Goal: Check status: Check status

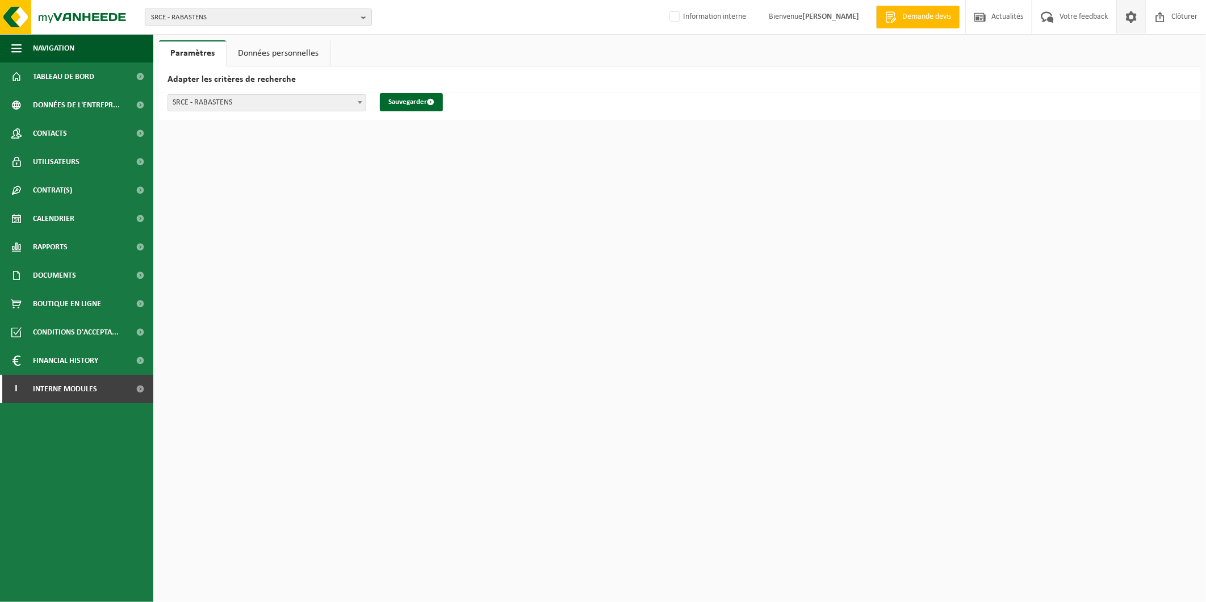
click at [277, 20] on span "SRCE - RABASTENS" at bounding box center [254, 17] width 206 height 17
click at [287, 36] on input "text" at bounding box center [258, 35] width 221 height 14
type input "carlier"
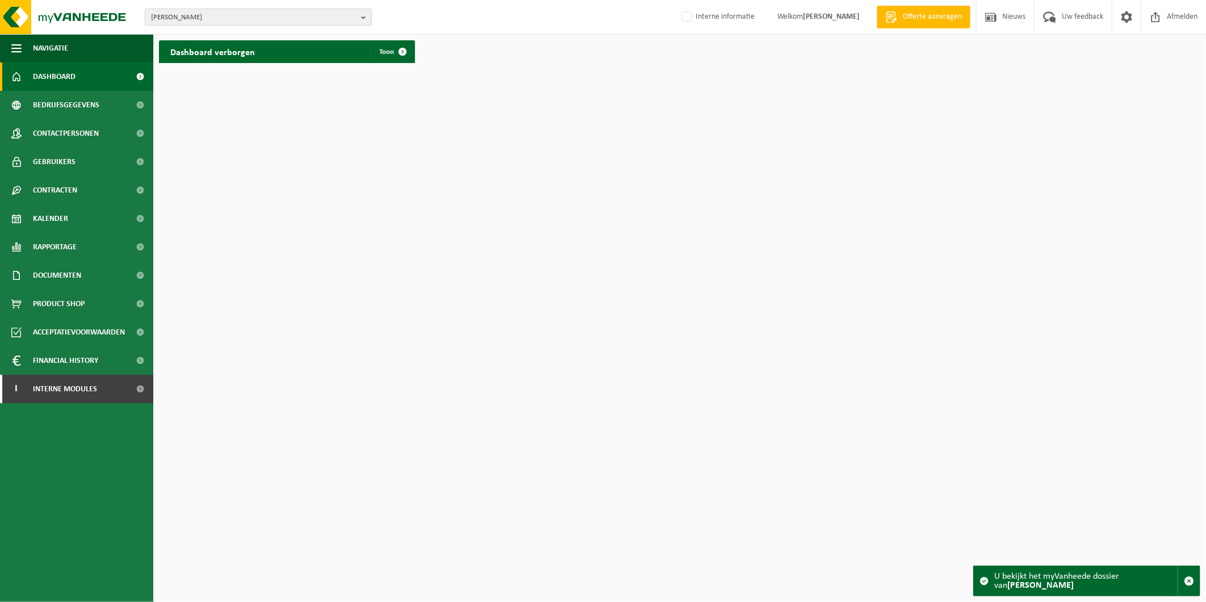
click at [302, 15] on span "CARLIER - WAUDREZ" at bounding box center [254, 17] width 206 height 17
click at [307, 38] on input "text" at bounding box center [258, 35] width 221 height 14
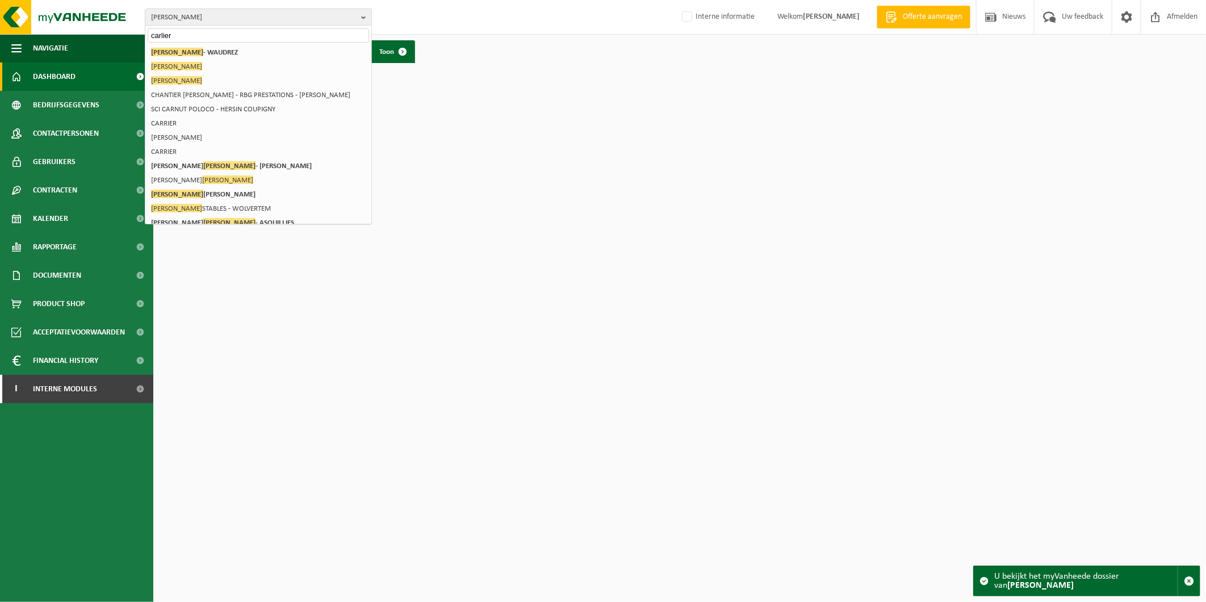
click at [294, 35] on input "carlier" at bounding box center [258, 35] width 221 height 14
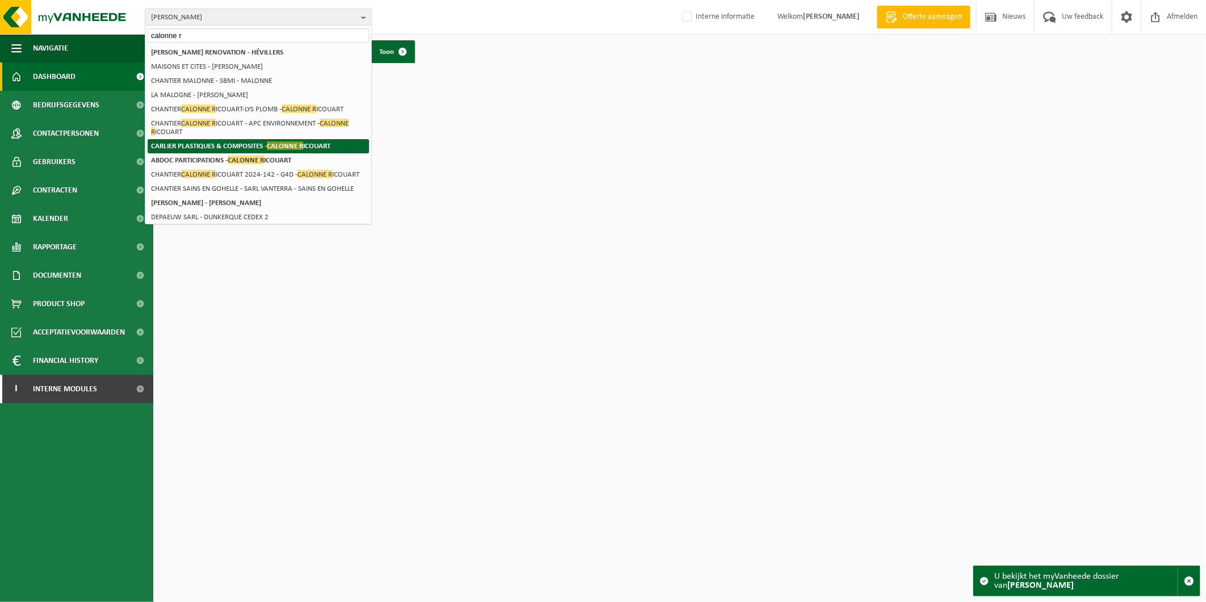
type input "calonne r"
click at [231, 141] on strong "CARLIER PLASTIQUES & COMPOSITES - CALONNE R ICOUART" at bounding box center [240, 145] width 179 height 9
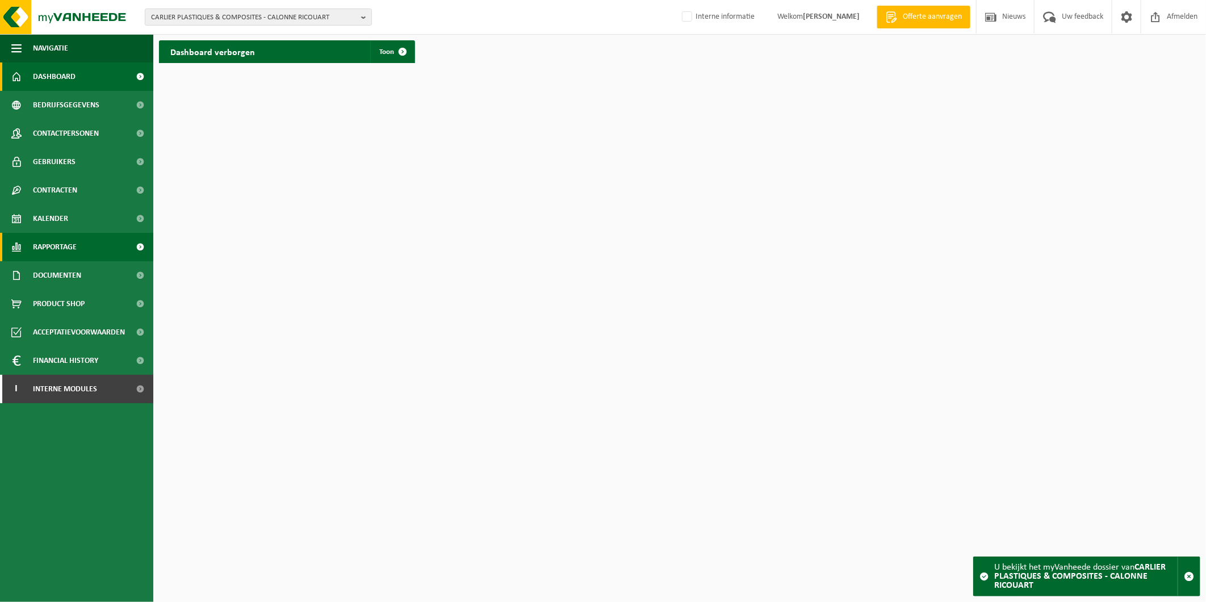
click at [74, 245] on span "Rapportage" at bounding box center [55, 247] width 44 height 28
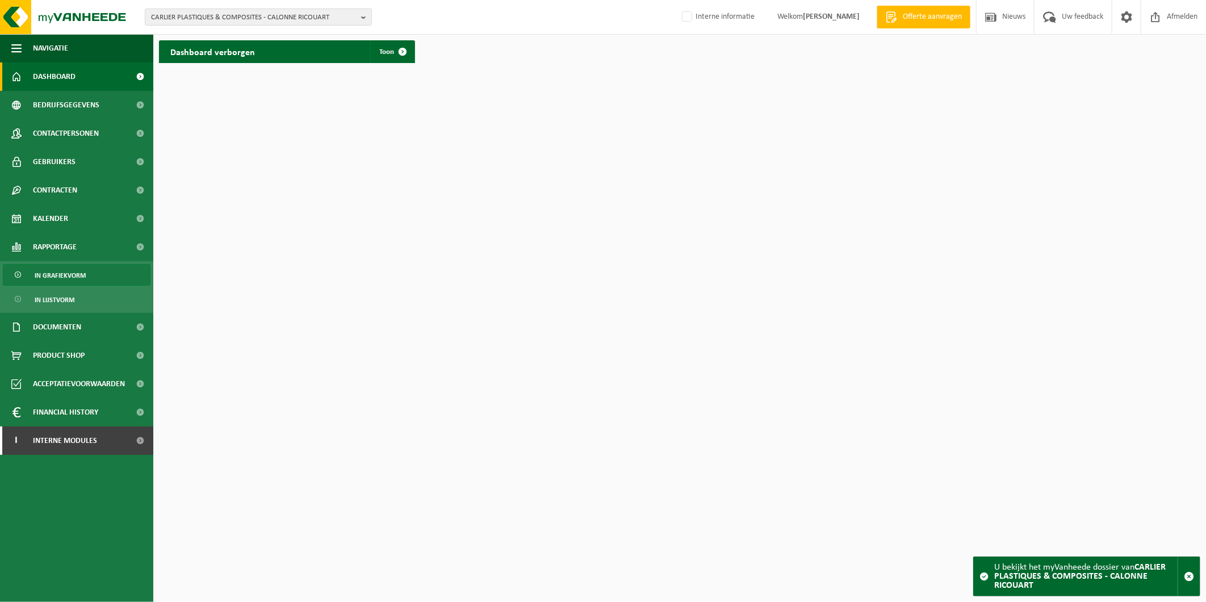
click at [76, 271] on span "In grafiekvorm" at bounding box center [60, 276] width 51 height 22
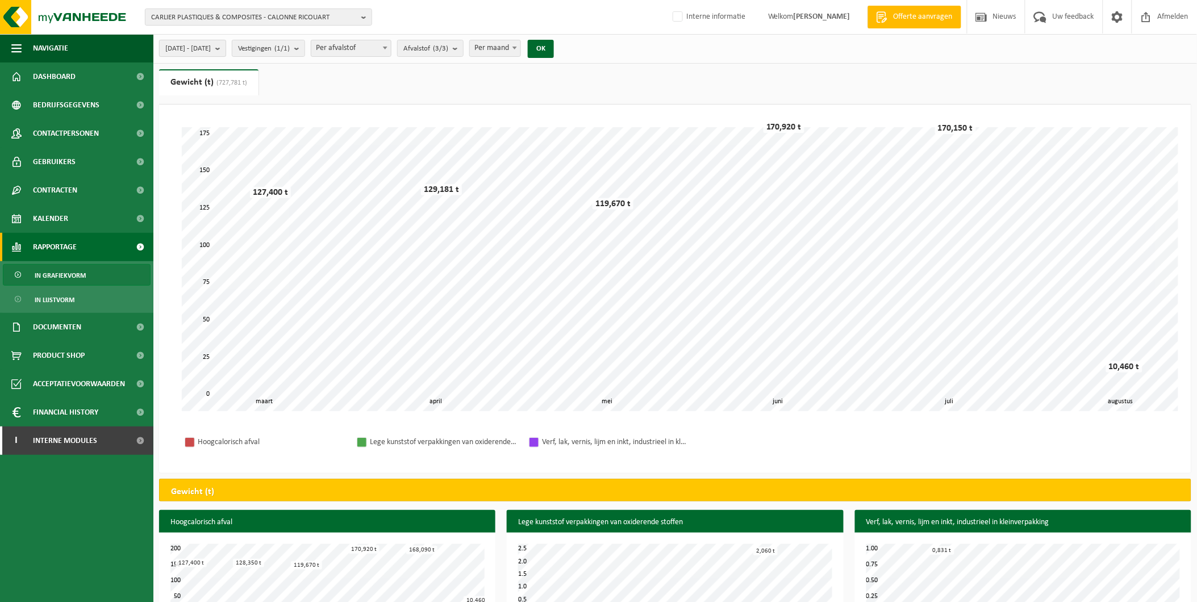
click at [211, 49] on span "[DATE] - [DATE]" at bounding box center [187, 48] width 45 height 17
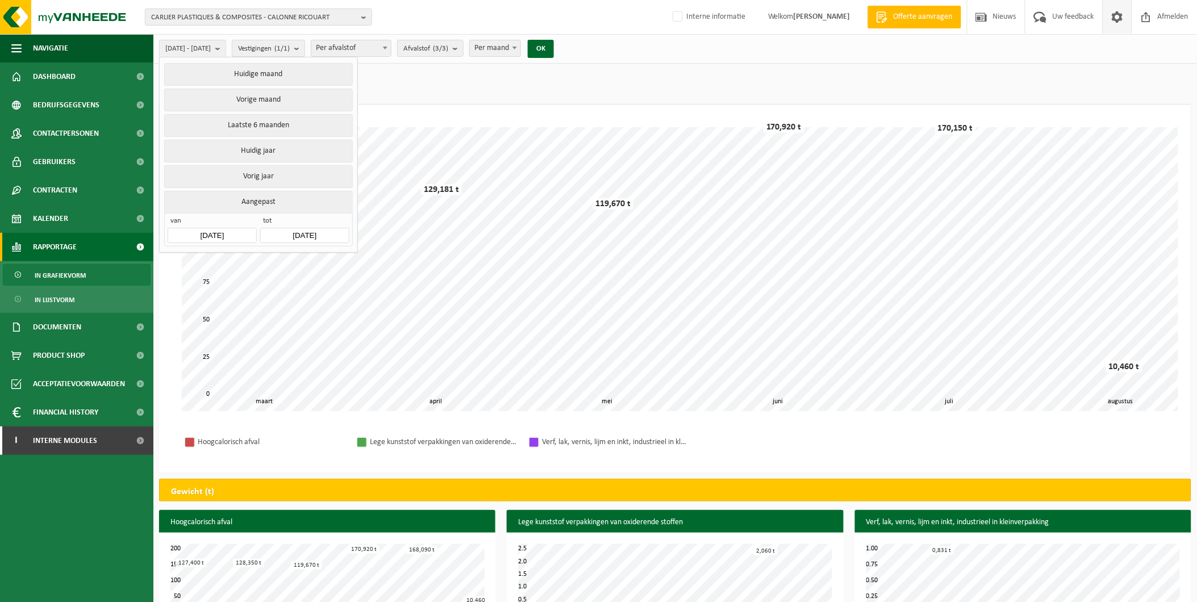
click at [1114, 19] on span at bounding box center [1116, 17] width 17 height 34
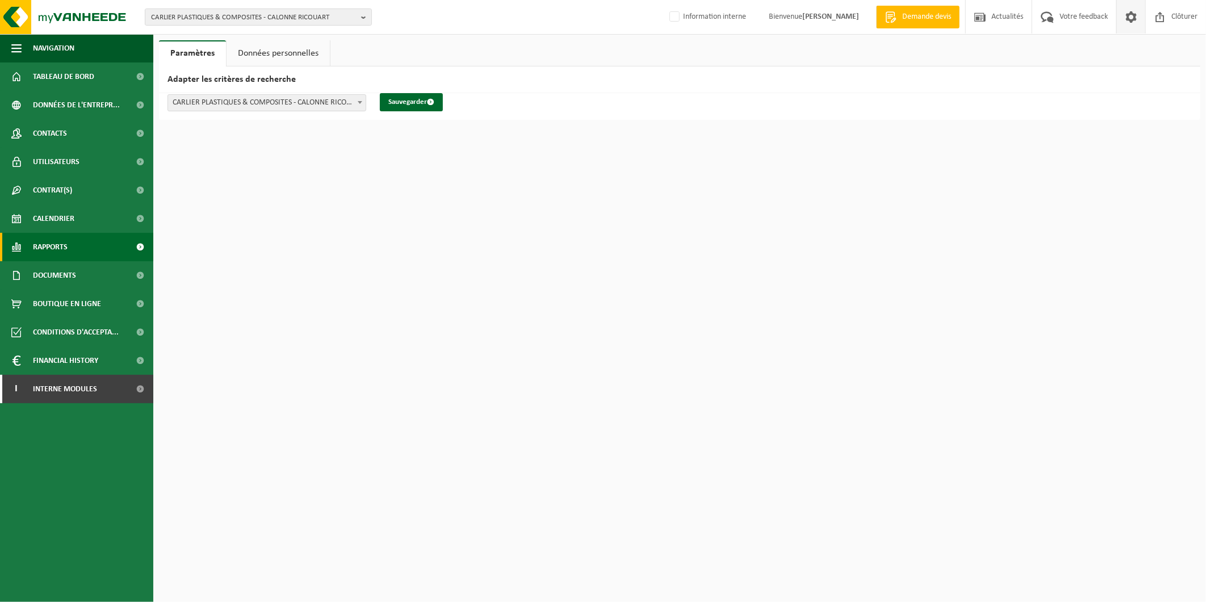
click at [93, 246] on link "Rapports" at bounding box center [76, 247] width 153 height 28
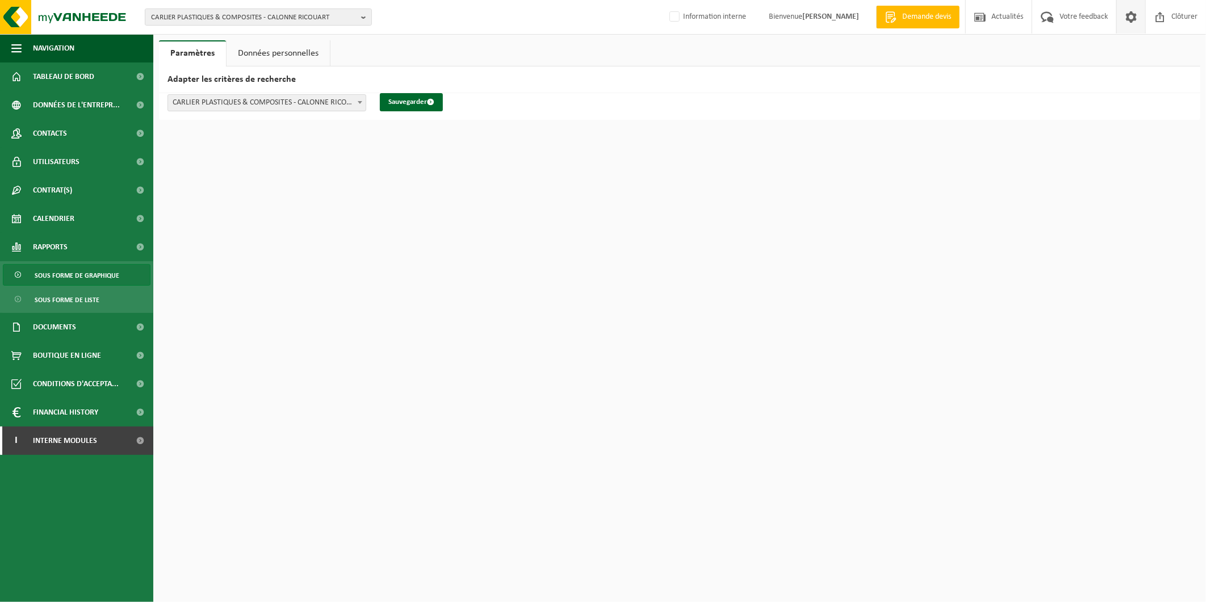
click at [92, 269] on span "Sous forme de graphique" at bounding box center [77, 276] width 85 height 22
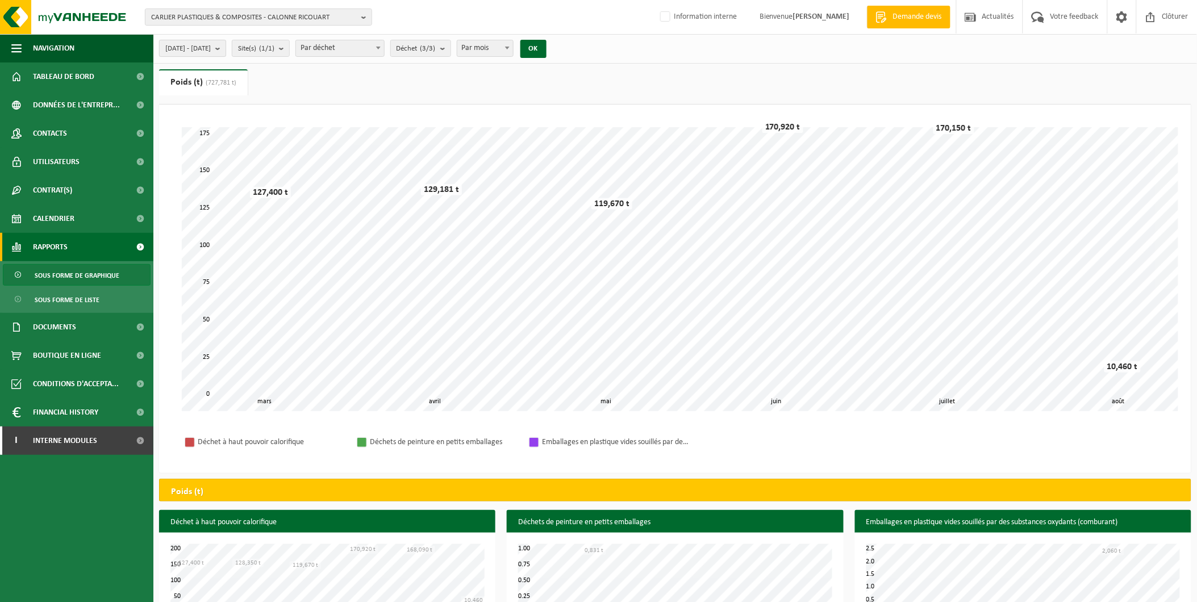
click at [210, 51] on span "[DATE] - [DATE]" at bounding box center [187, 48] width 45 height 17
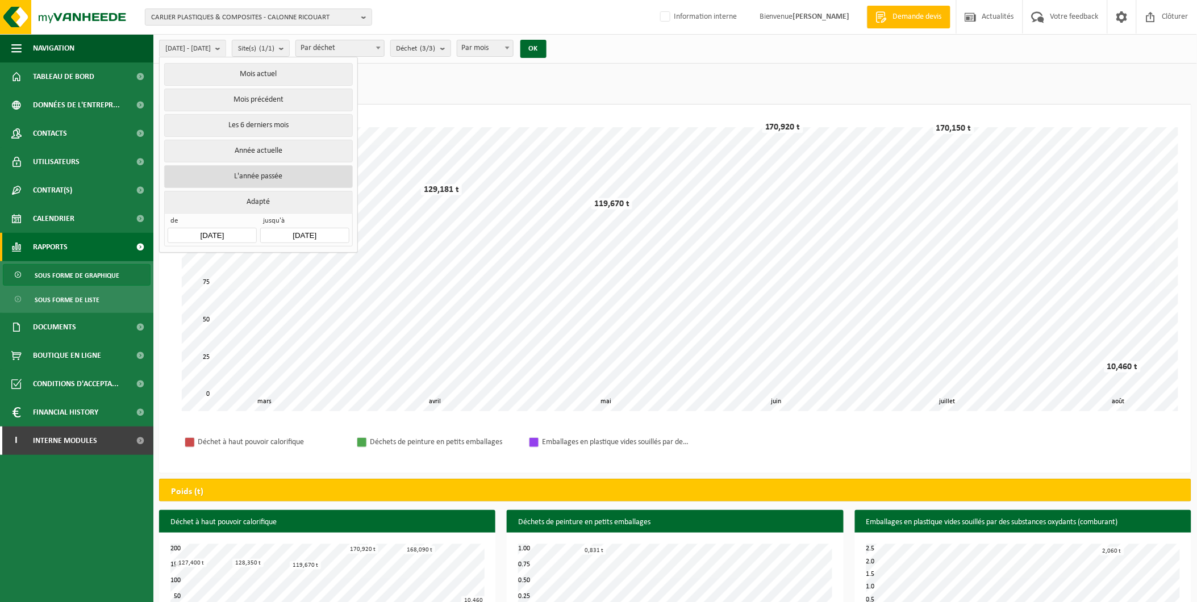
click at [258, 172] on button "L'année passée" at bounding box center [258, 176] width 188 height 23
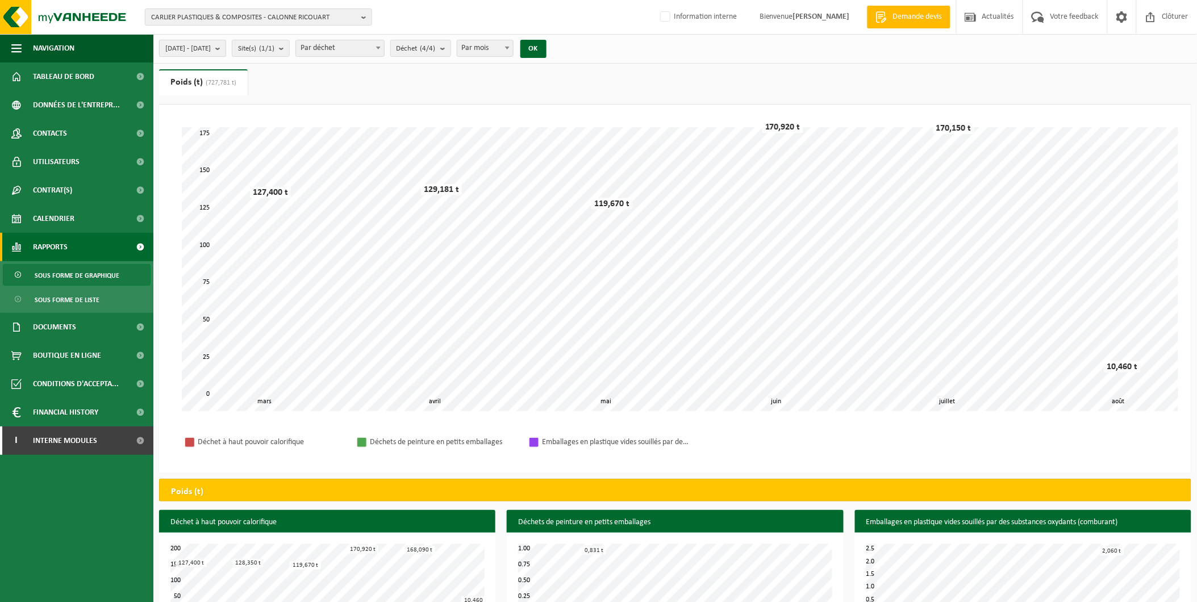
click at [211, 45] on span "[DATE] - [DATE]" at bounding box center [187, 48] width 45 height 17
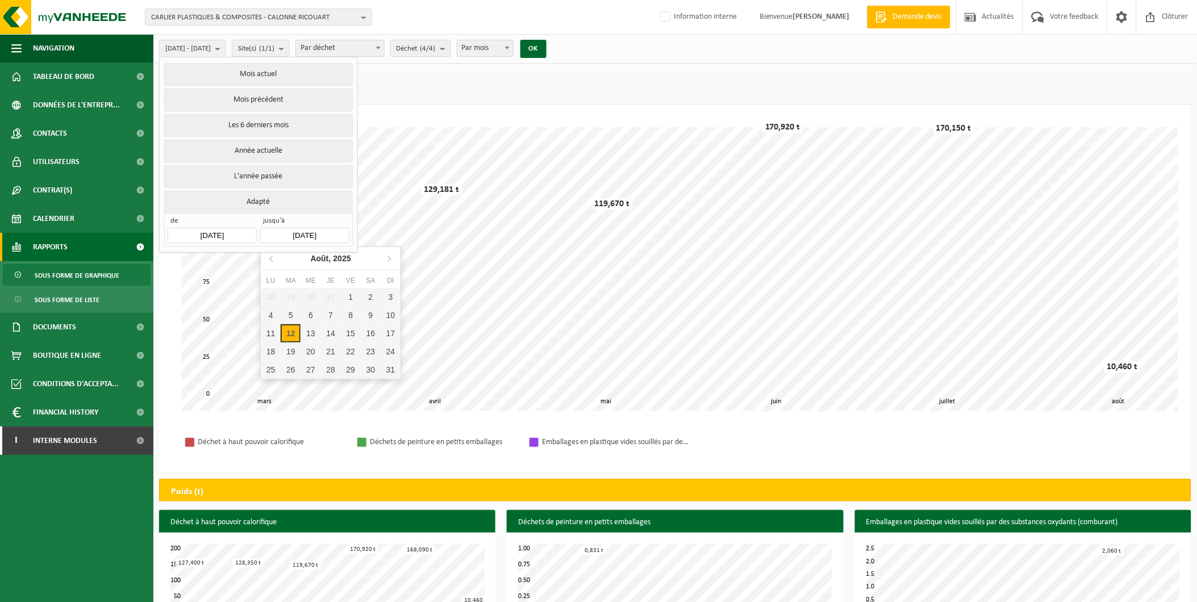
click at [332, 234] on input "[DATE]" at bounding box center [304, 235] width 89 height 15
click at [295, 335] on div "12" at bounding box center [291, 333] width 20 height 18
type input "[DATE]"
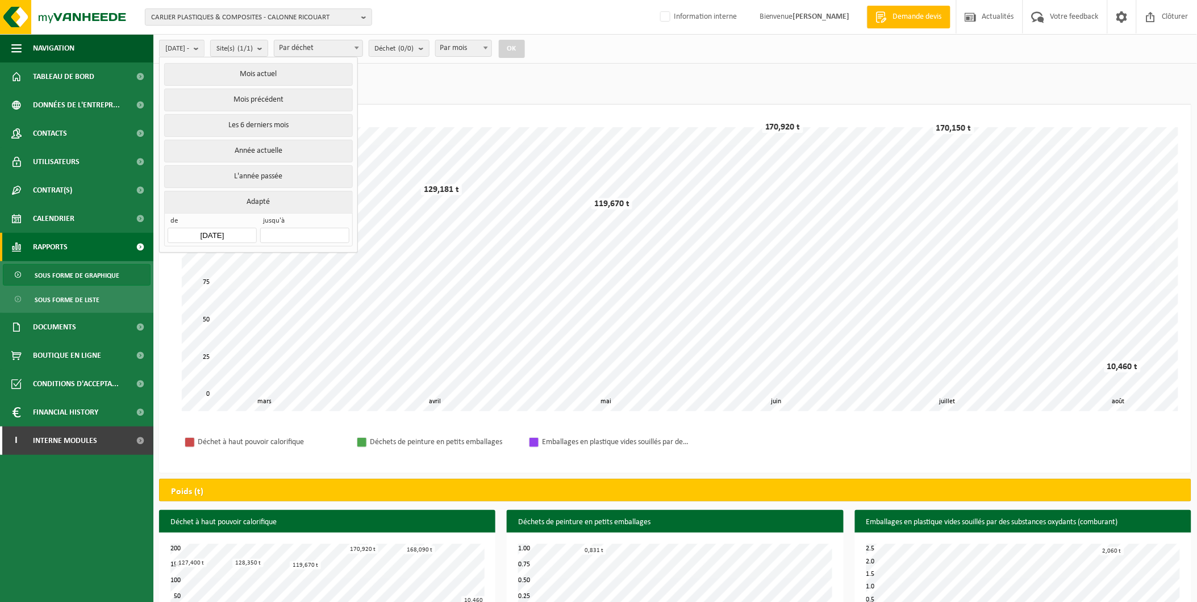
click at [464, 94] on ul "Poids (t) (727,781 t) Volume (m³)" at bounding box center [675, 86] width 1032 height 35
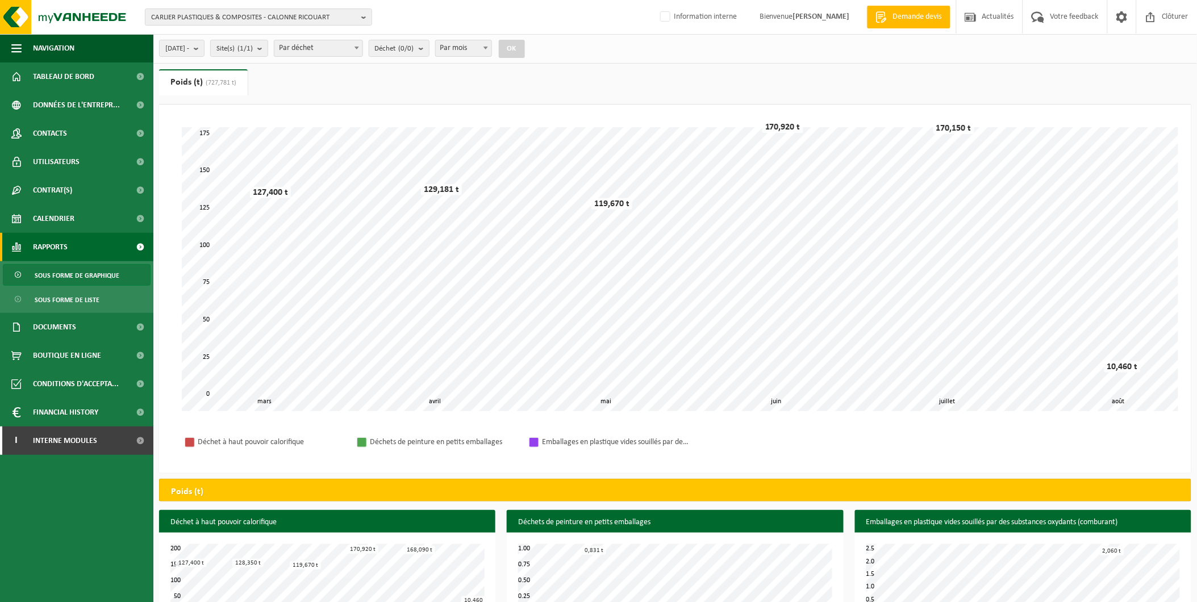
click at [525, 47] on button "OK" at bounding box center [512, 49] width 26 height 18
click at [204, 49] on button "[DATE] -" at bounding box center [181, 48] width 45 height 17
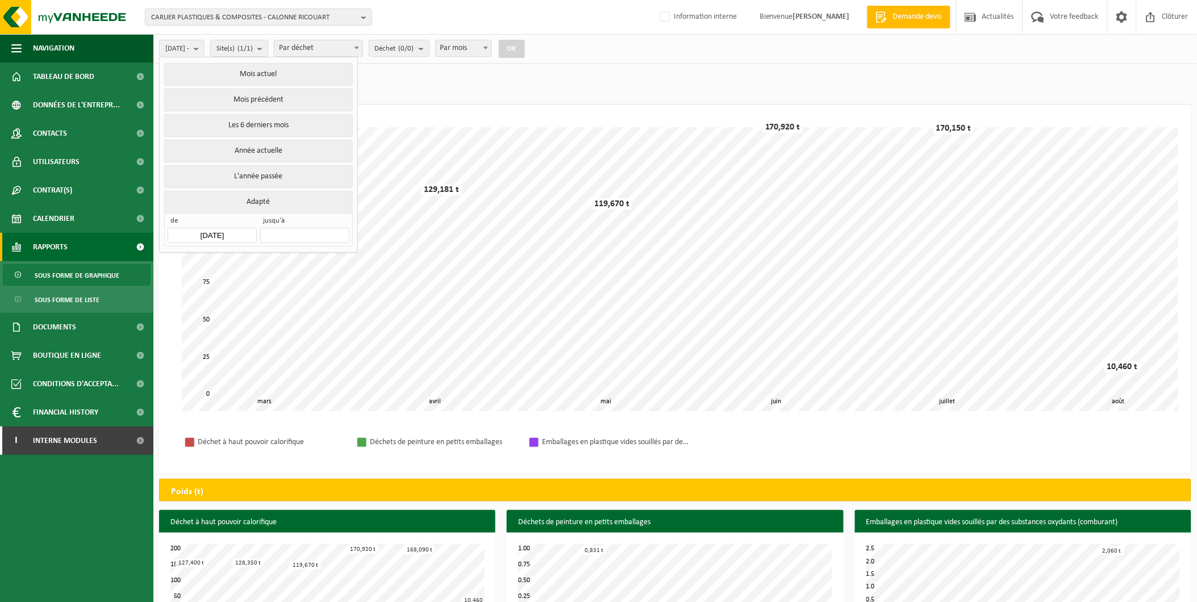
click at [287, 229] on input "text" at bounding box center [304, 235] width 89 height 15
click at [264, 331] on div "11" at bounding box center [271, 333] width 20 height 18
type input "[DATE]"
click at [546, 52] on button "OK" at bounding box center [533, 49] width 26 height 18
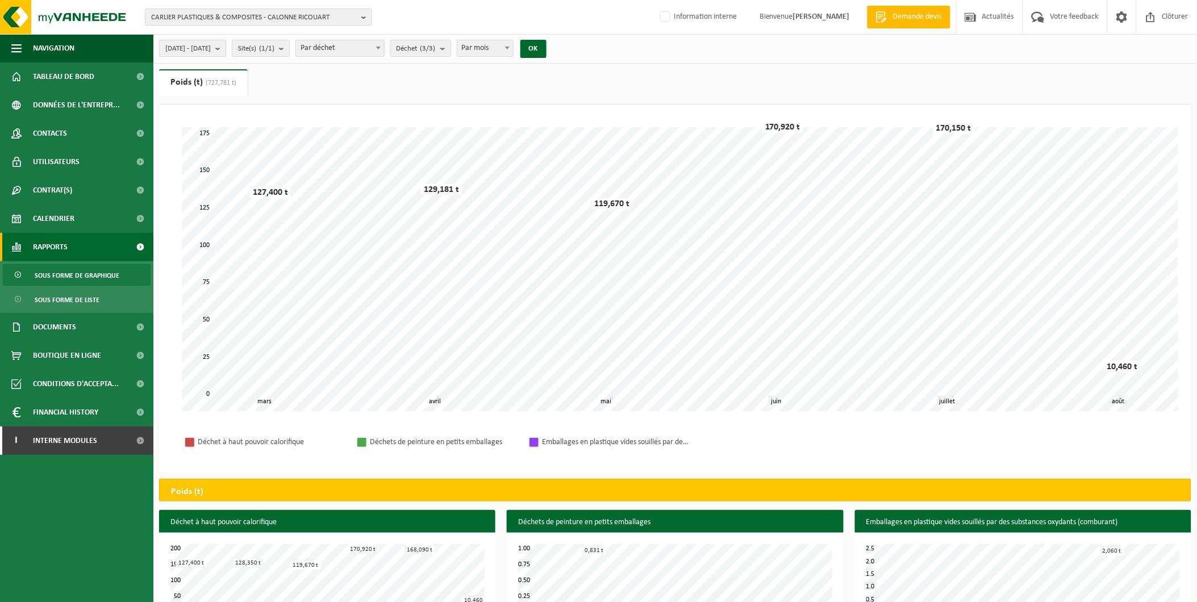
click at [211, 52] on span "[DATE] - [DATE]" at bounding box center [187, 48] width 45 height 17
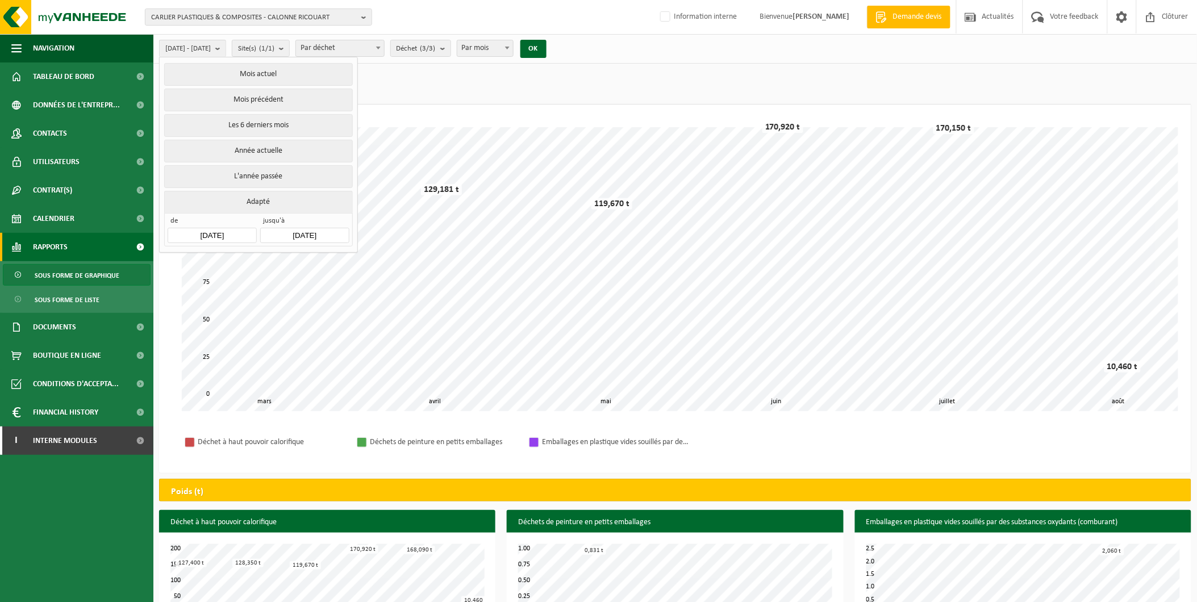
click at [209, 235] on input "[DATE]" at bounding box center [212, 235] width 89 height 15
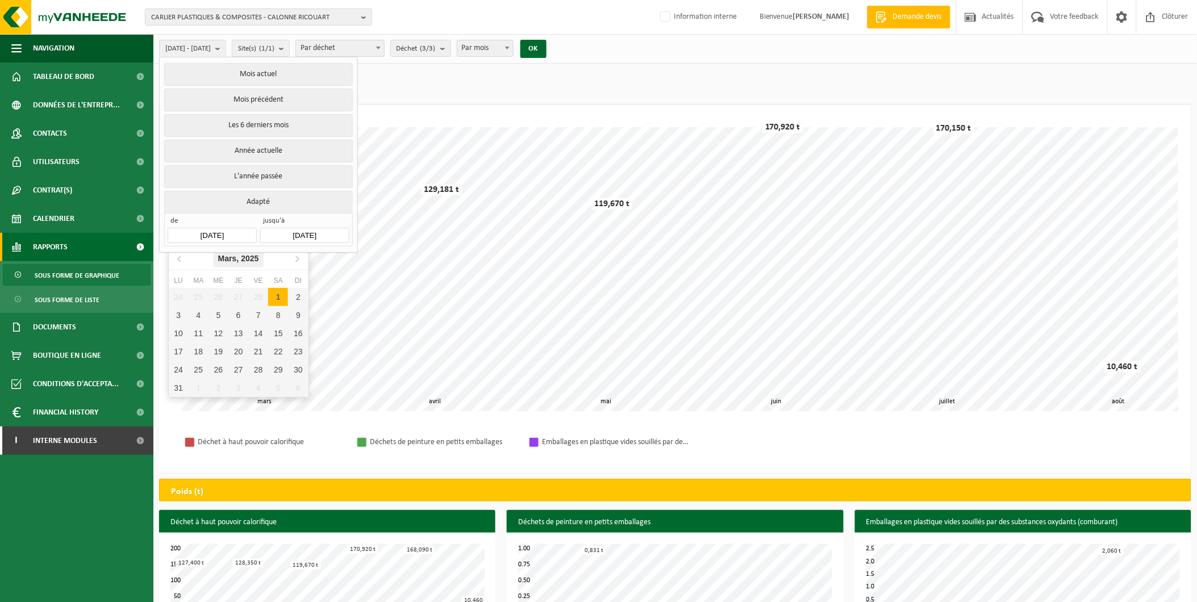
click at [245, 258] on icon "2025" at bounding box center [250, 258] width 18 height 8
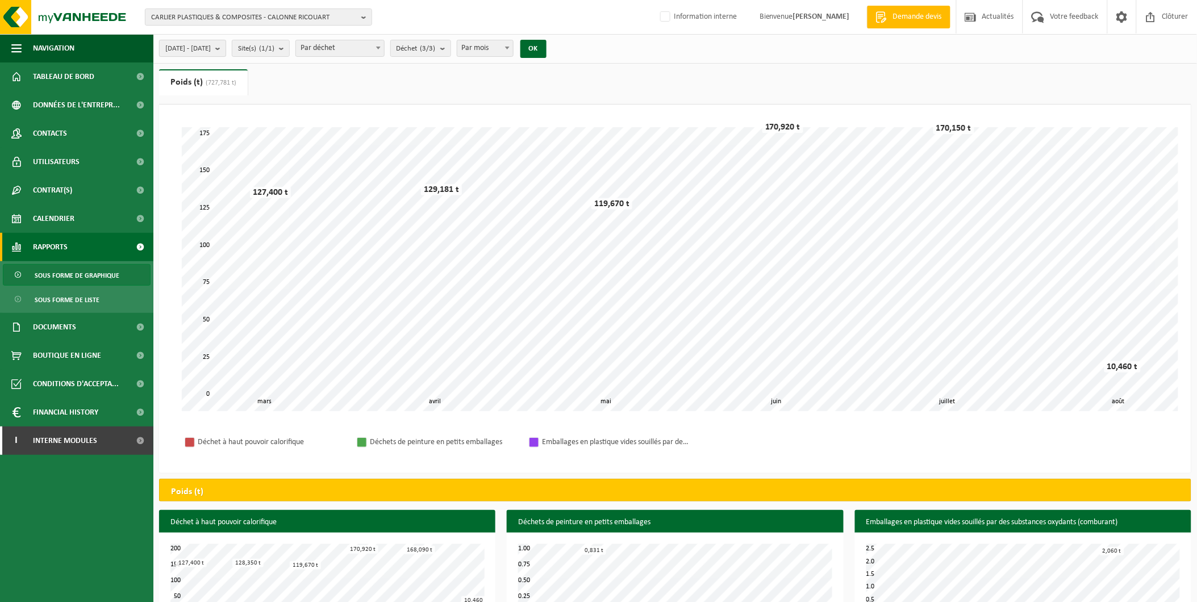
click at [199, 53] on span "[DATE] - [DATE]" at bounding box center [187, 48] width 45 height 17
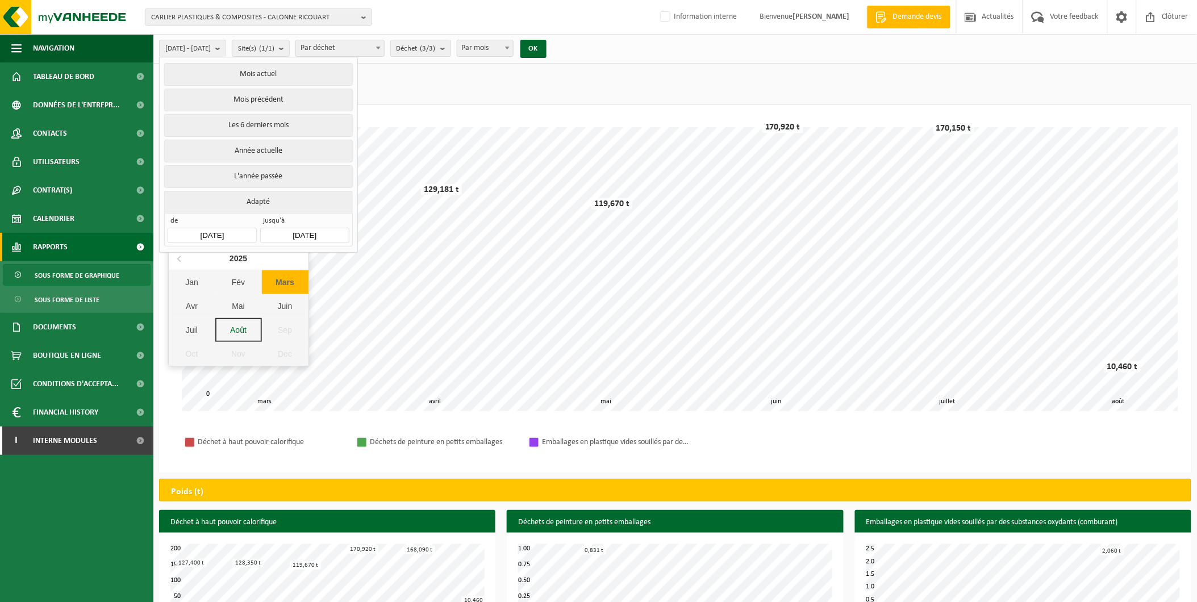
click at [213, 228] on input "[DATE]" at bounding box center [212, 235] width 89 height 15
click at [176, 258] on icon at bounding box center [180, 258] width 18 height 18
click at [189, 279] on div "Jan" at bounding box center [192, 282] width 47 height 24
click at [182, 292] on div "1" at bounding box center [179, 297] width 20 height 18
type input "[DATE]"
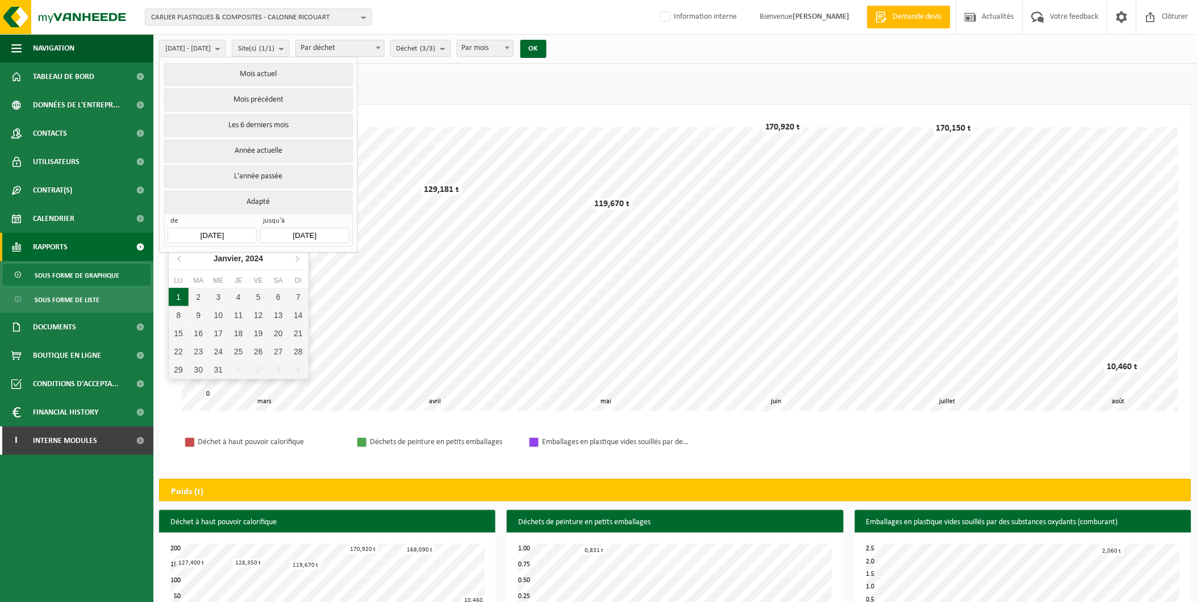
type input "[DATE]"
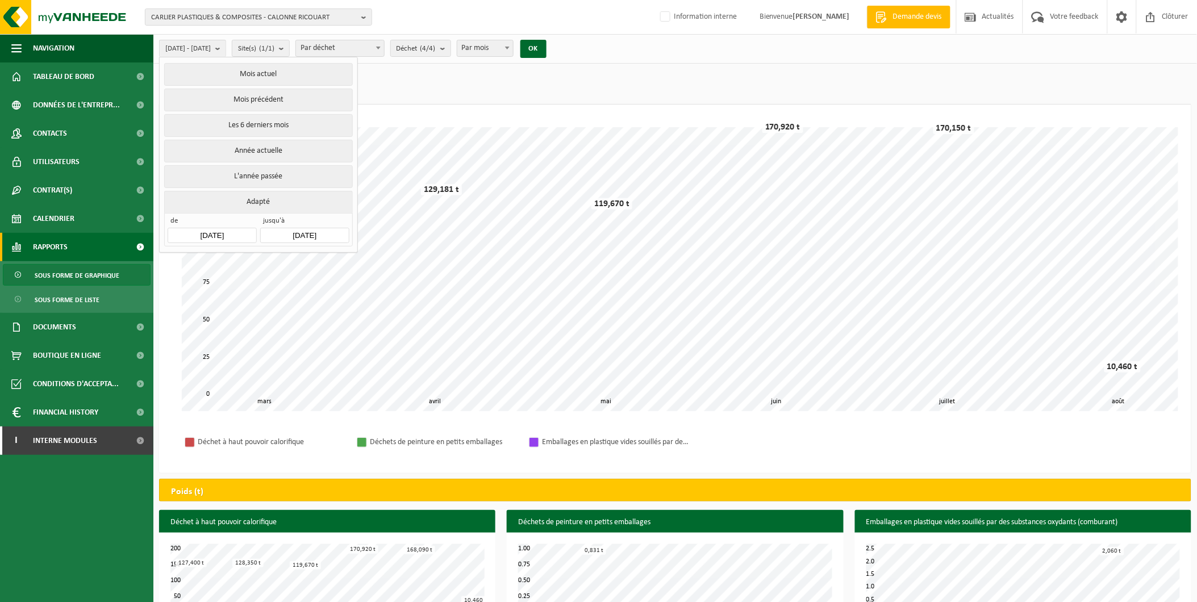
click at [469, 89] on ul "Poids (t) (727,781 t) Volume (m³)" at bounding box center [675, 86] width 1032 height 35
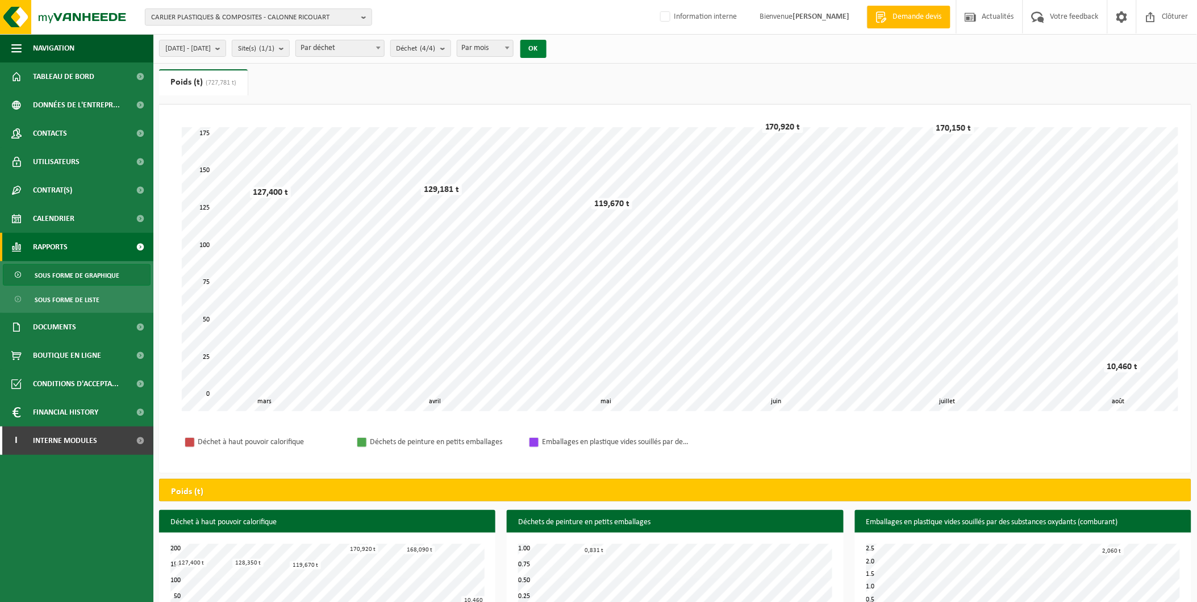
click at [546, 44] on button "OK" at bounding box center [533, 49] width 26 height 18
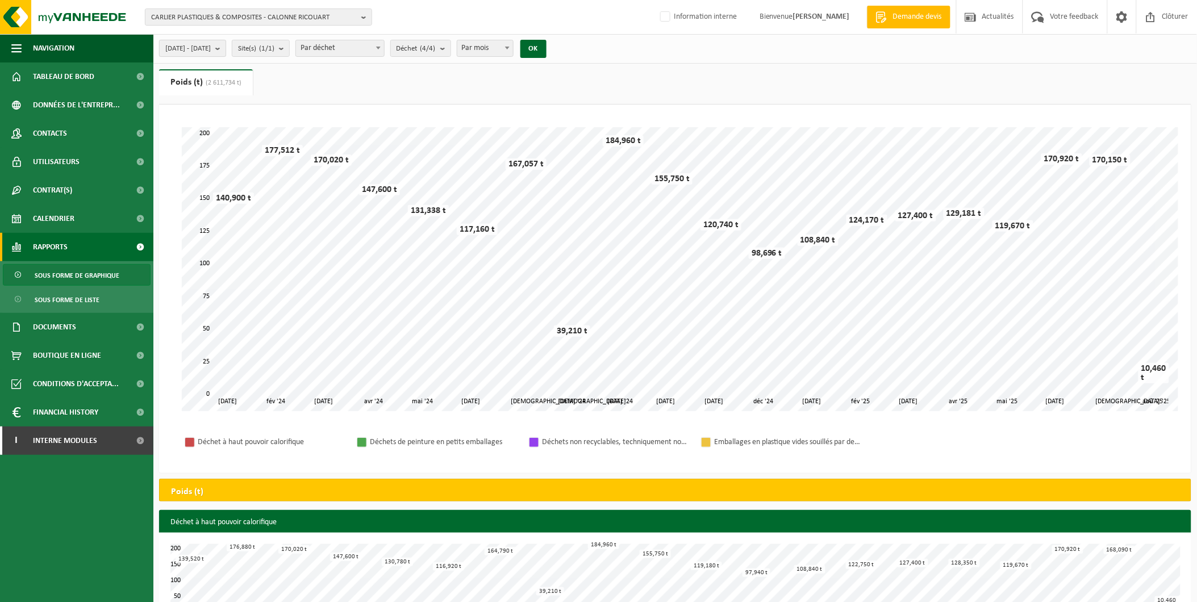
click at [211, 44] on span "[DATE] - [DATE]" at bounding box center [187, 48] width 45 height 17
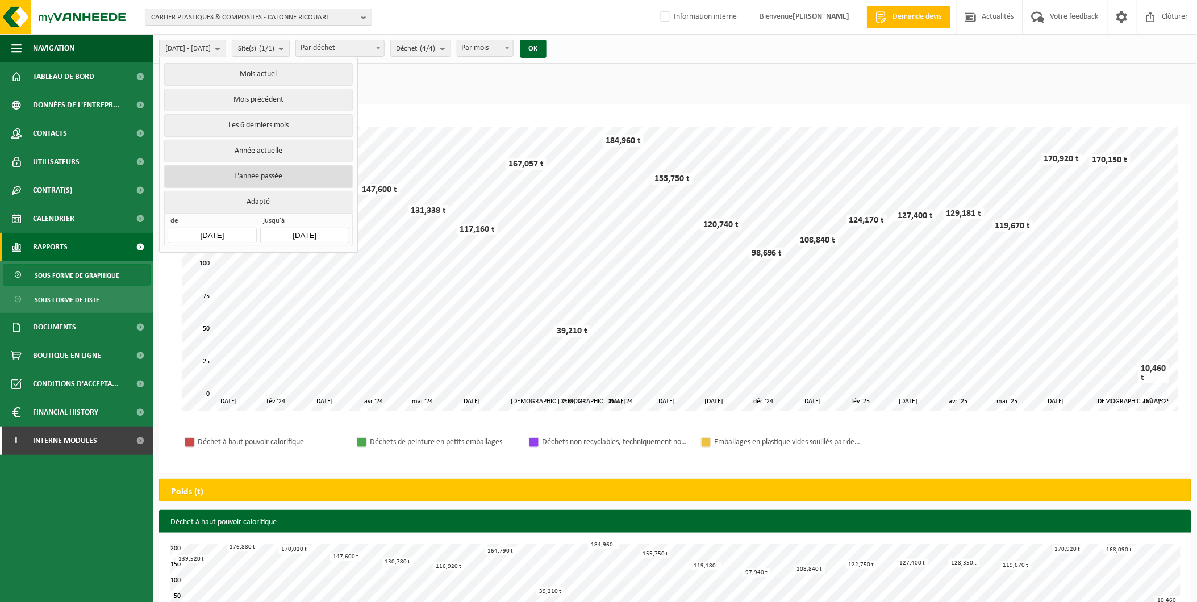
click at [240, 168] on button "L'année passée" at bounding box center [258, 176] width 188 height 23
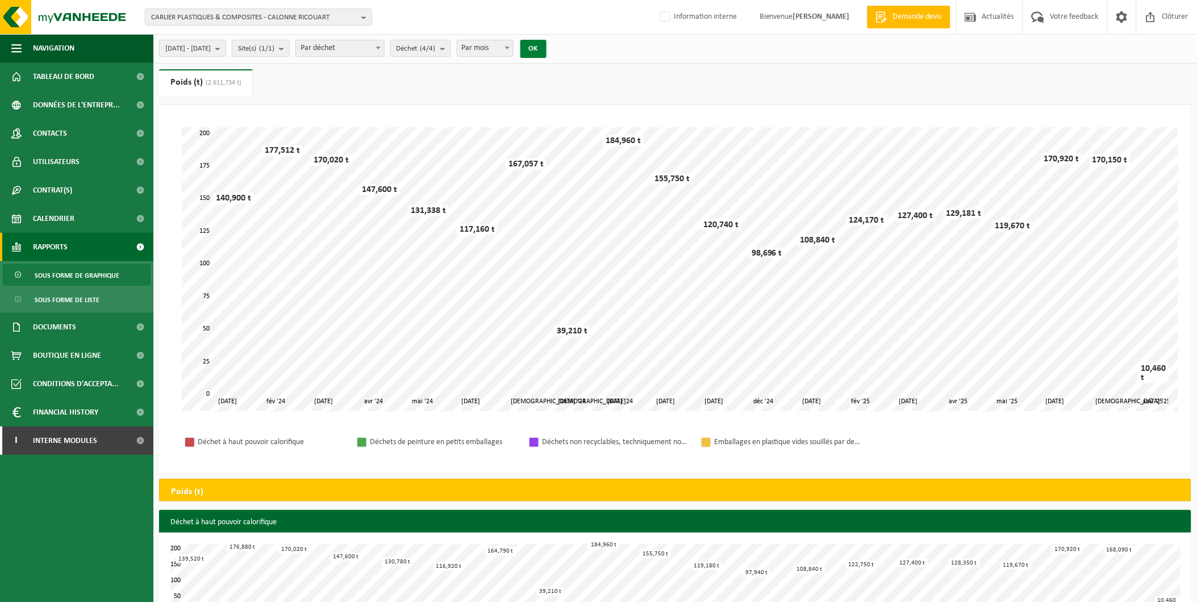
click at [546, 52] on button "OK" at bounding box center [533, 49] width 26 height 18
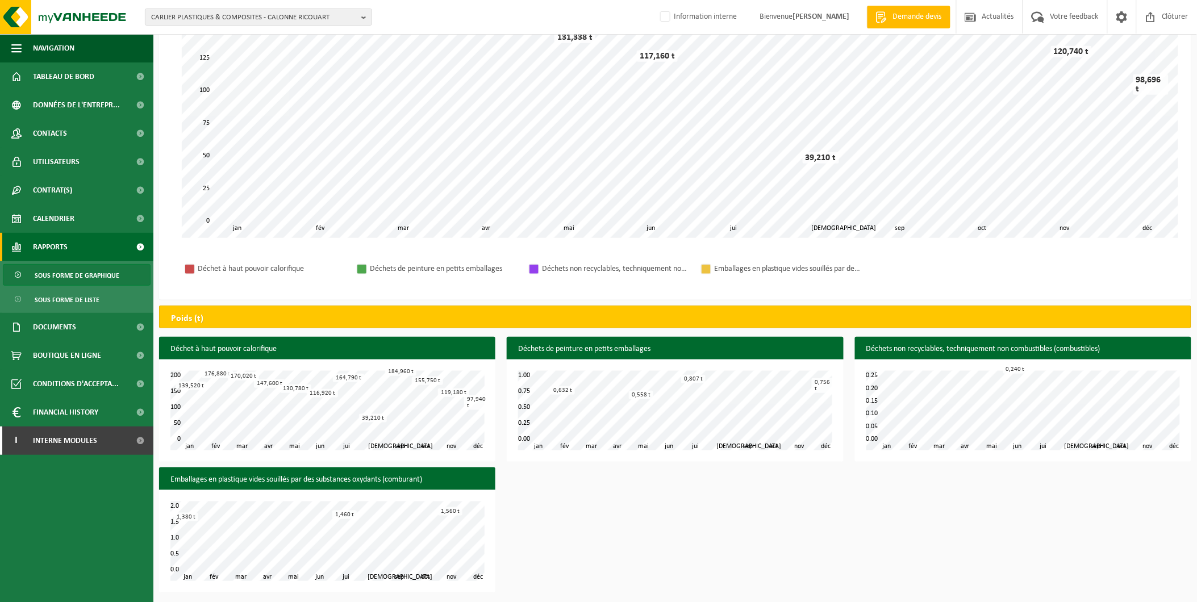
scroll to position [174, 0]
